Goal: Navigation & Orientation: Find specific page/section

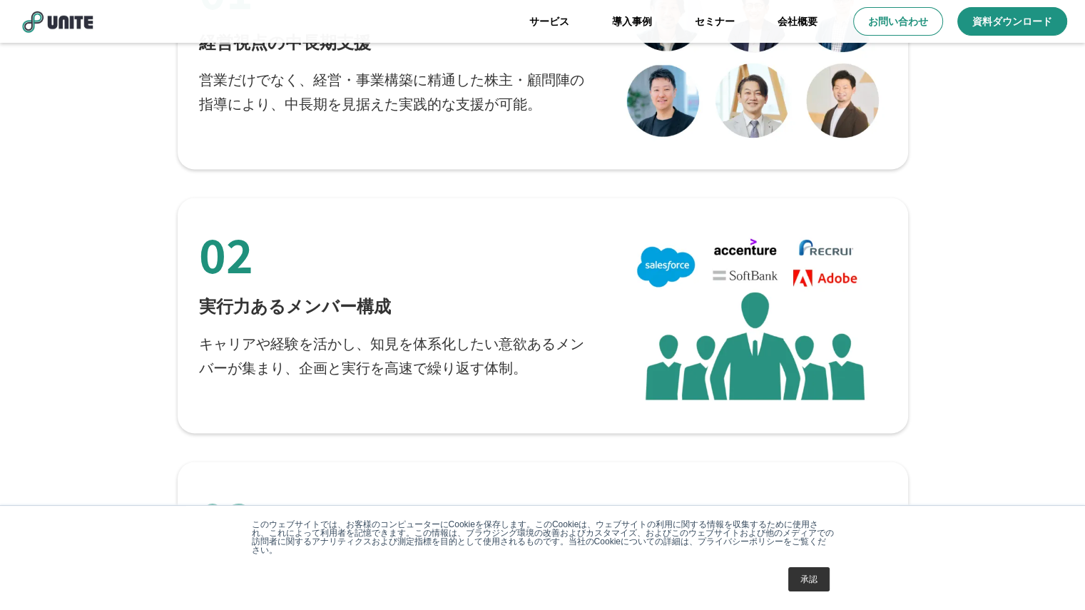
scroll to position [2497, 0]
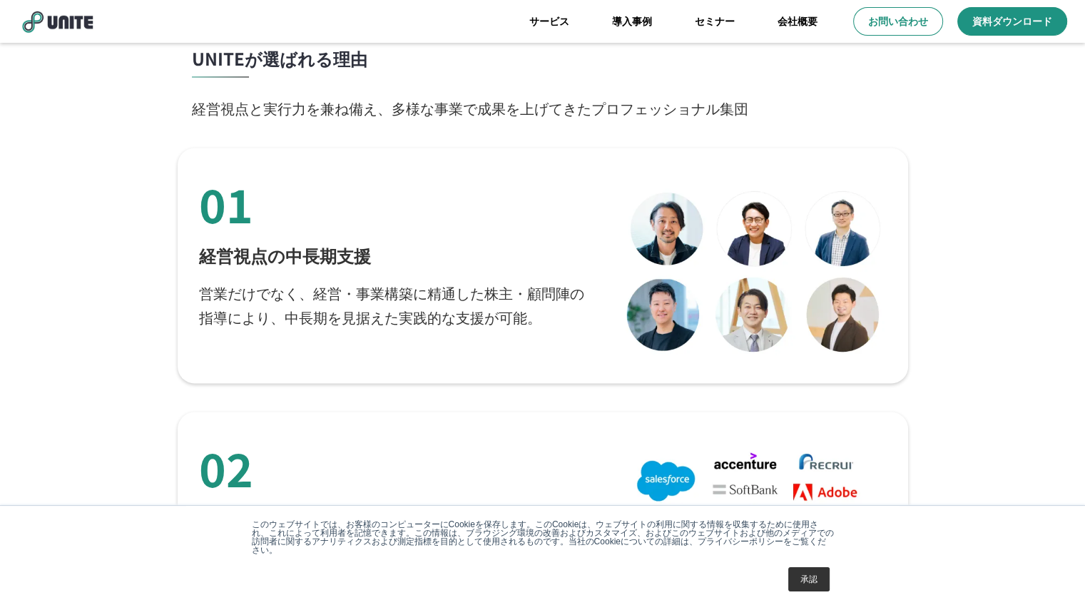
click at [348, 253] on p "経営視点の中長期支援" at bounding box center [285, 255] width 172 height 24
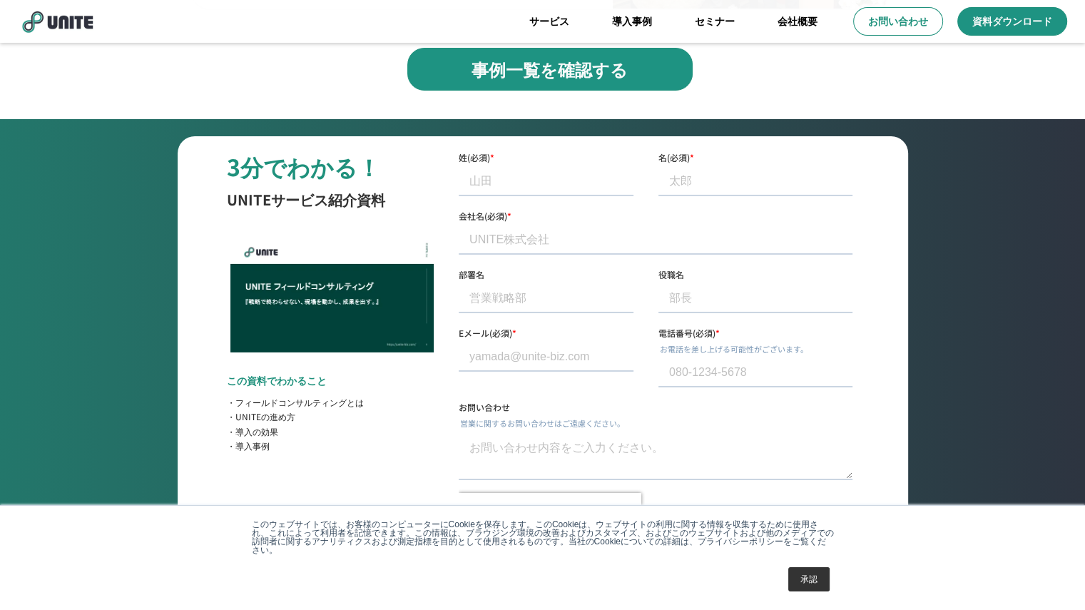
scroll to position [5199, 0]
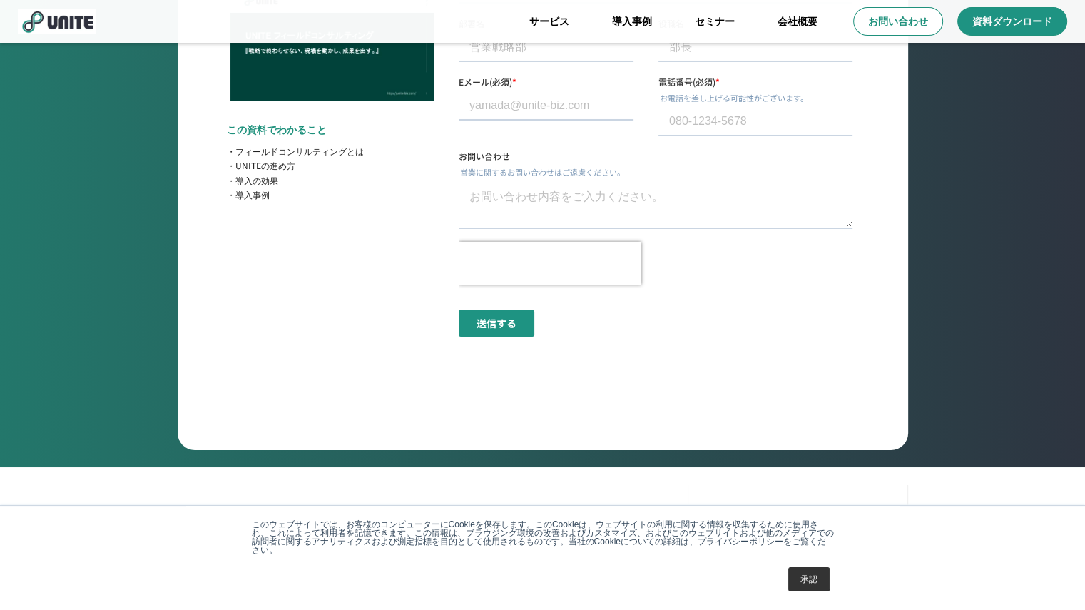
click at [805, 581] on link "承認" at bounding box center [808, 579] width 41 height 24
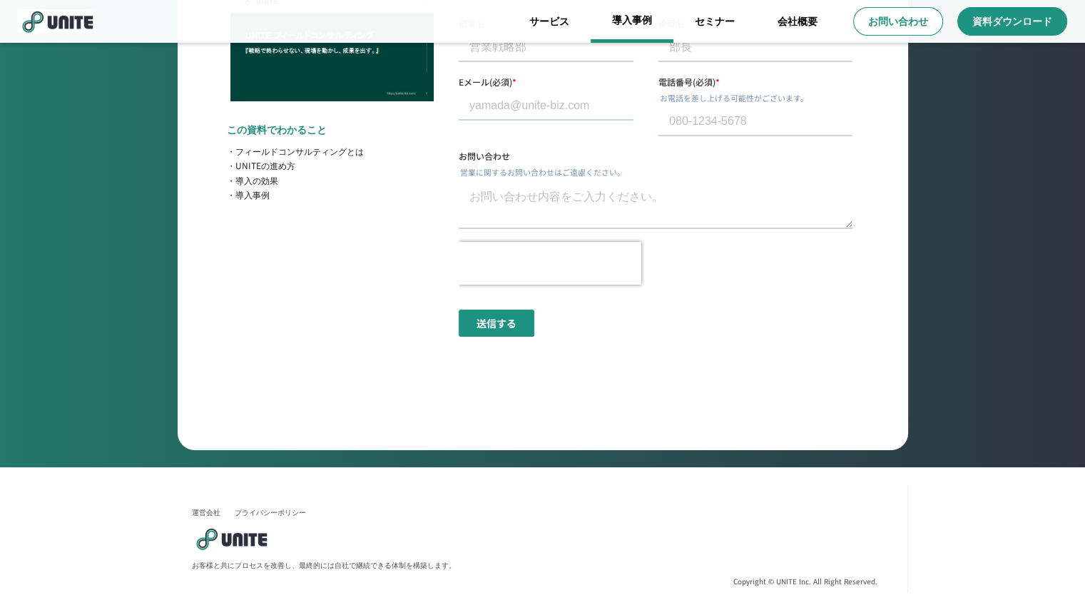
click at [634, 34] on link "導入事例" at bounding box center [632, 21] width 83 height 43
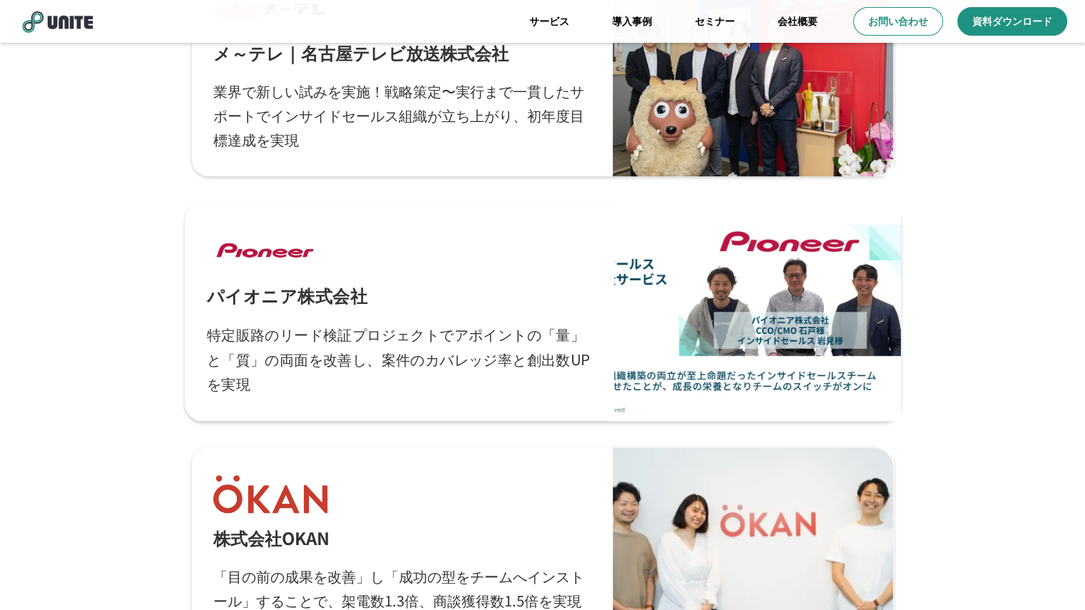
scroll to position [999, 0]
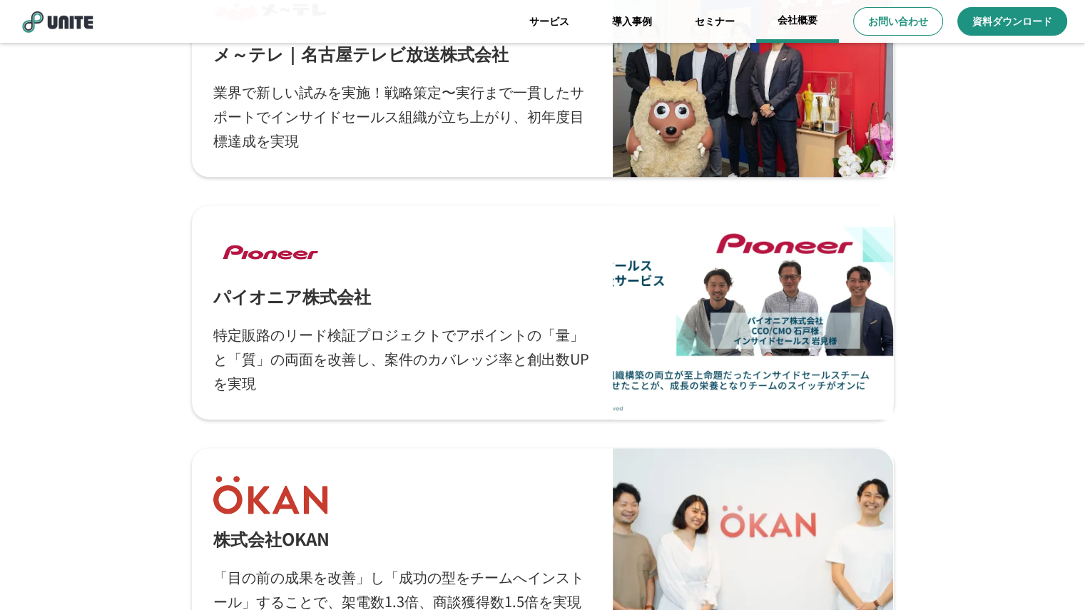
click at [808, 22] on link "会社概要" at bounding box center [797, 21] width 83 height 43
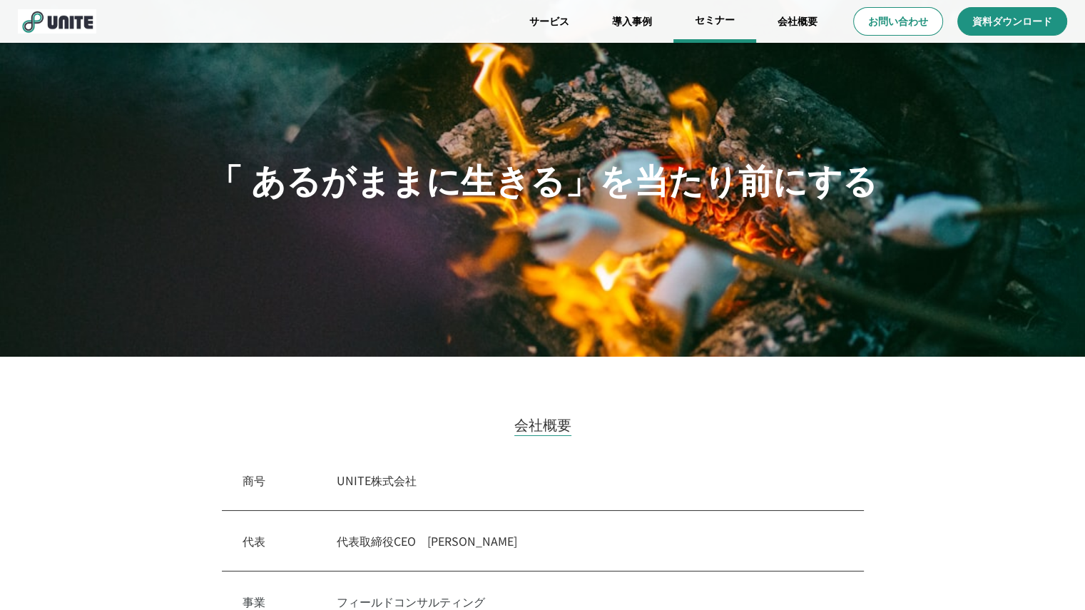
click at [701, 20] on link "セミナー" at bounding box center [715, 21] width 83 height 43
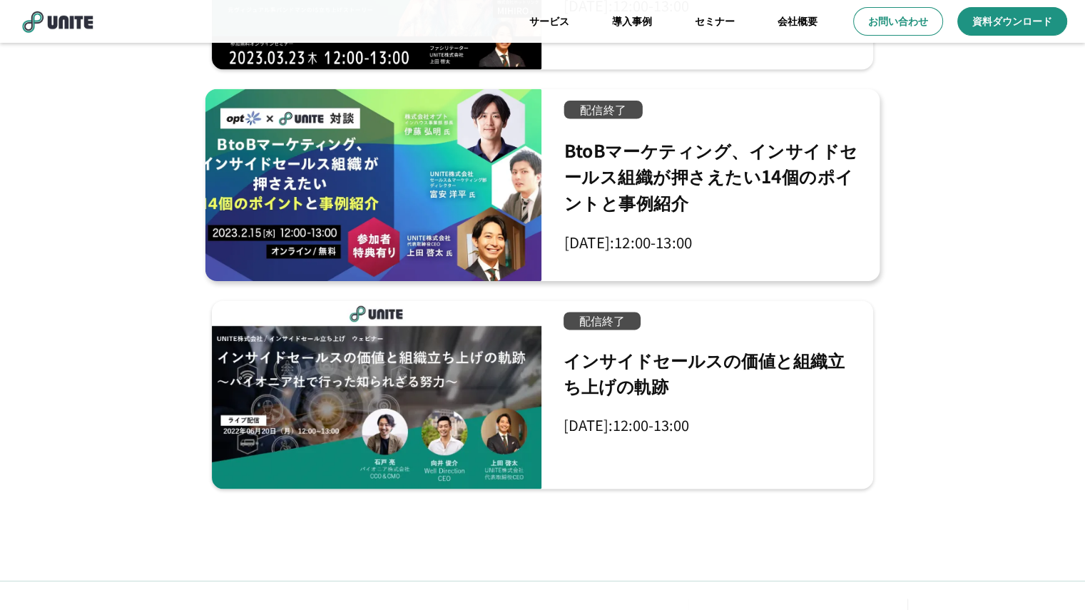
scroll to position [2134, 0]
